Goal: Find specific page/section: Find specific page/section

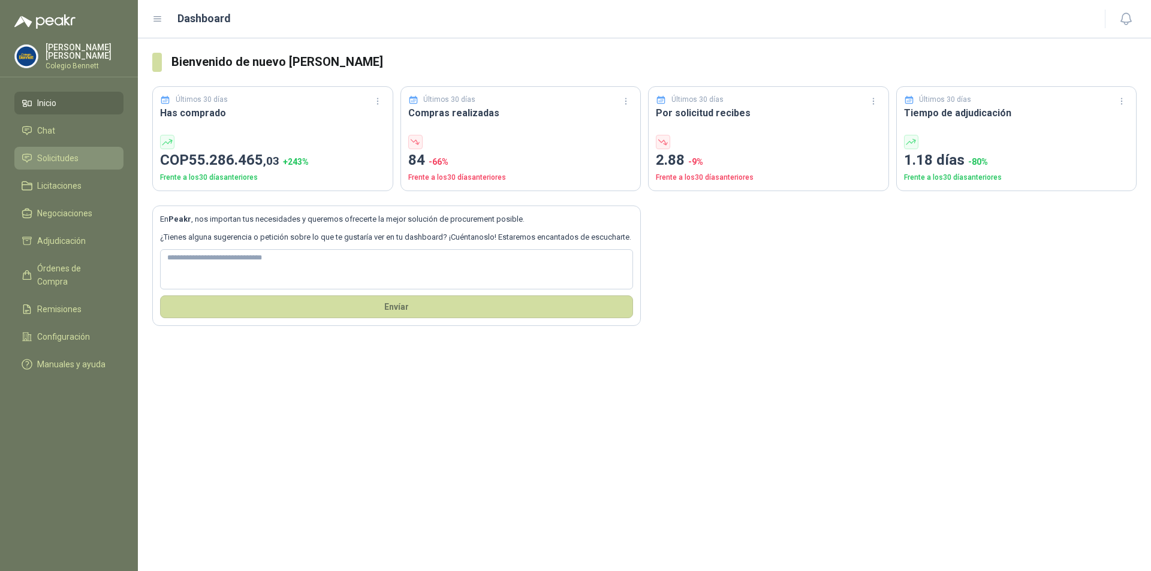
click at [62, 159] on span "Solicitudes" at bounding box center [57, 158] width 41 height 13
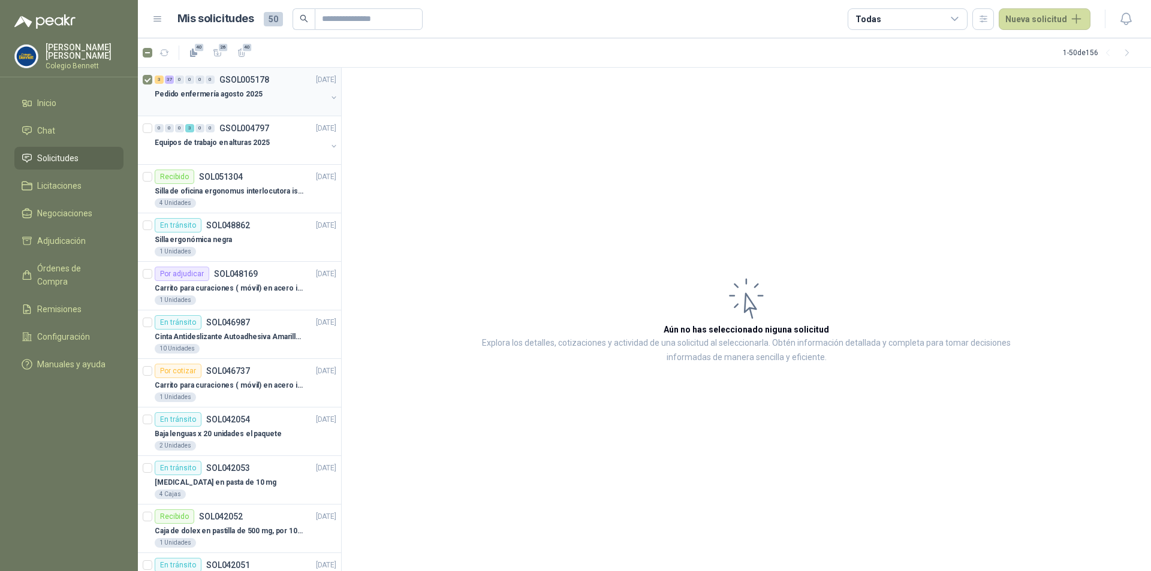
click at [212, 95] on p "Pedido enfermería agosto 2025" at bounding box center [209, 94] width 108 height 11
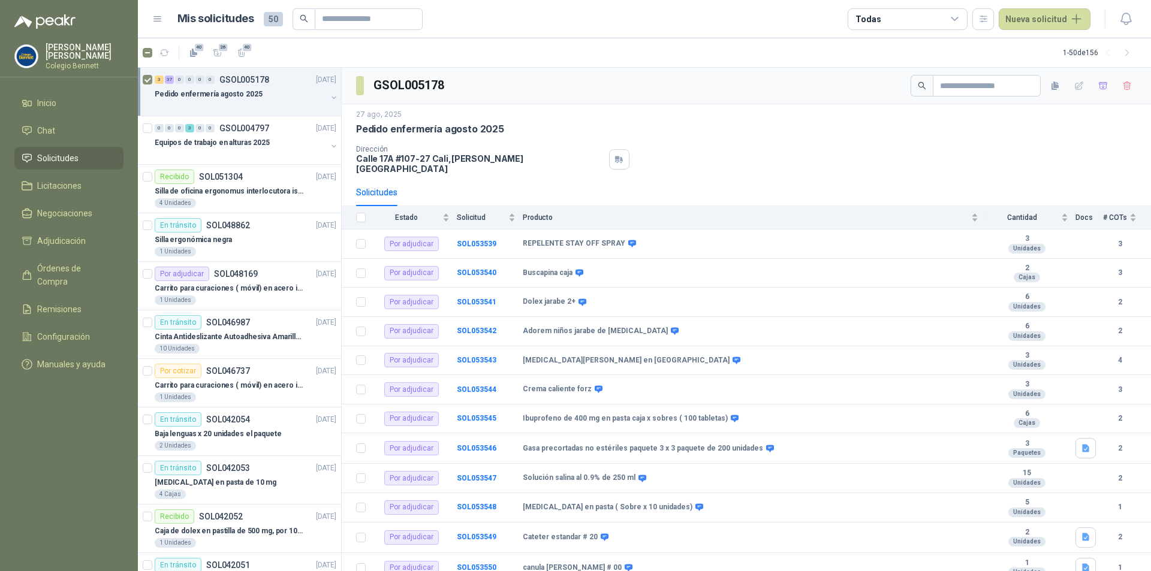
click at [329, 97] on button "button" at bounding box center [334, 98] width 10 height 10
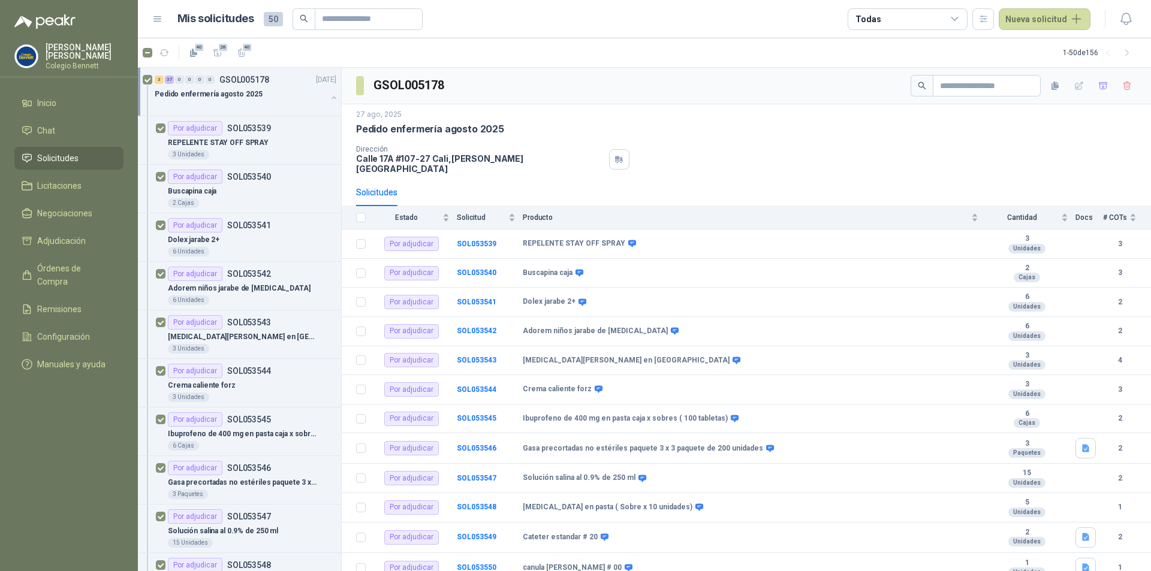
scroll to position [1, 0]
click at [265, 149] on div "3 Unidades" at bounding box center [252, 154] width 168 height 10
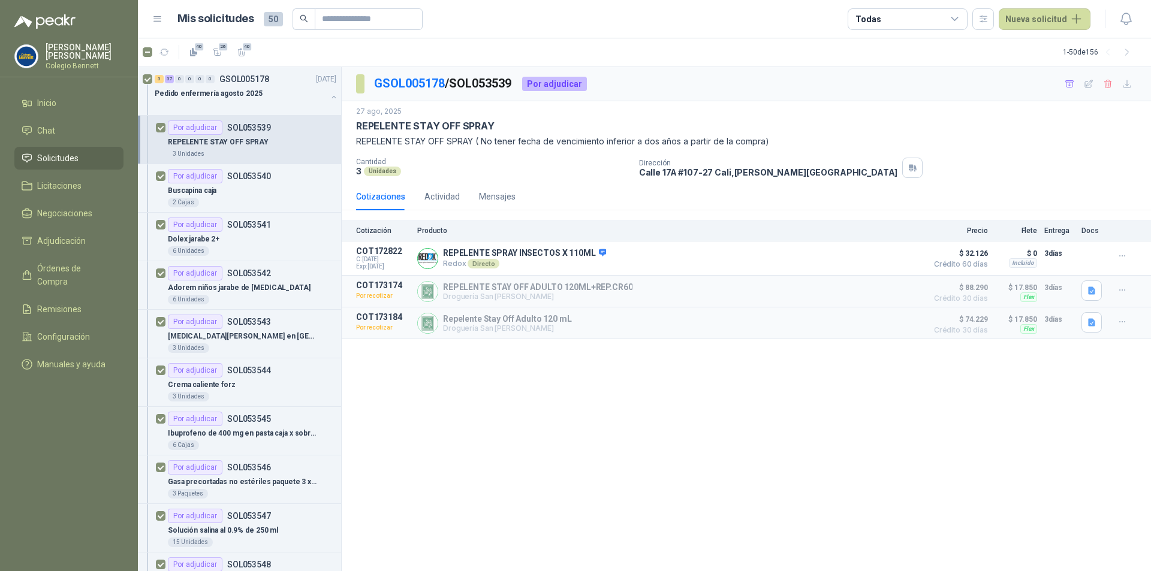
click at [278, 138] on div "REPELENTE STAY OFF SPRAY" at bounding box center [252, 142] width 168 height 14
